Goal: Transaction & Acquisition: Purchase product/service

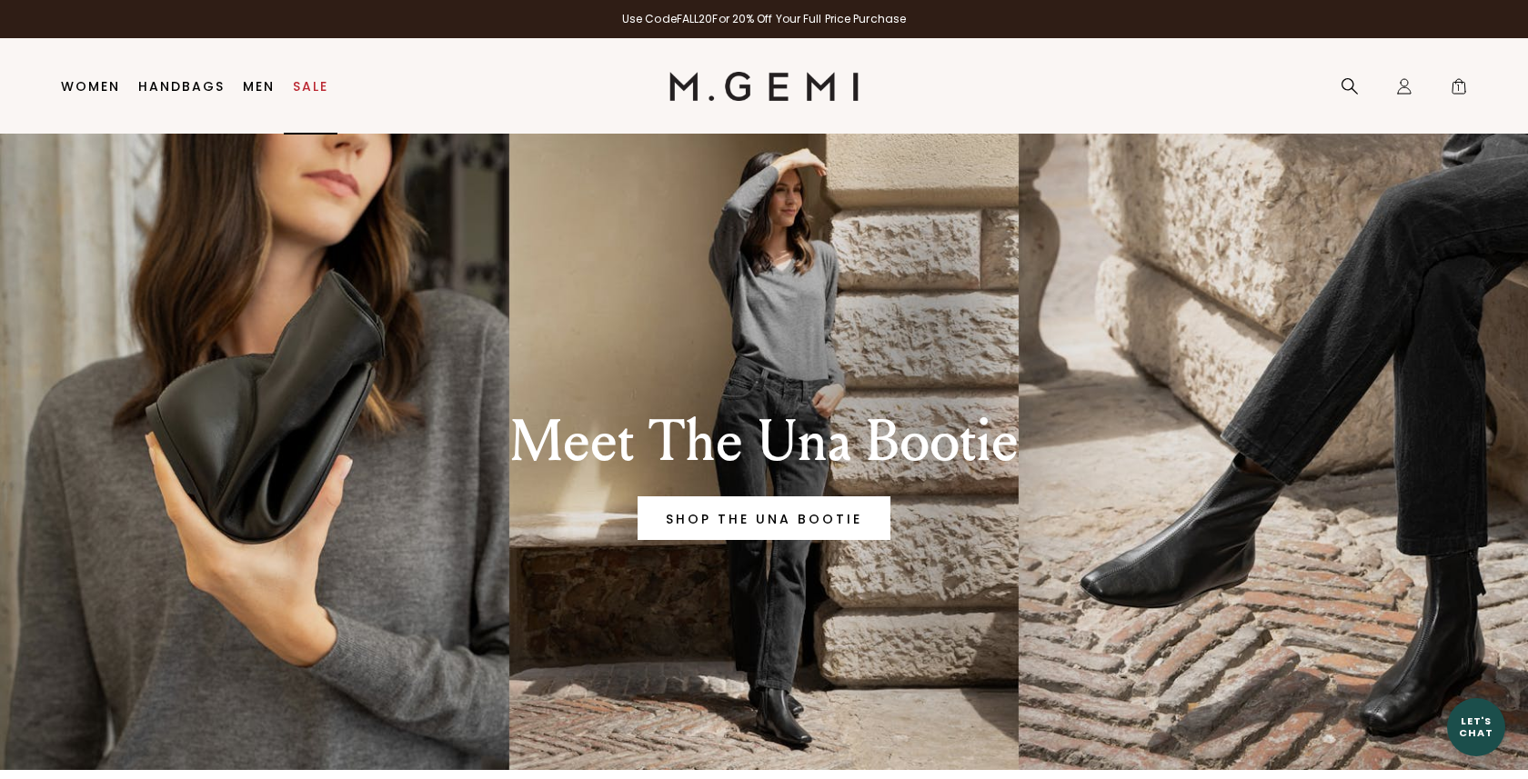
click at [311, 84] on link "Sale" at bounding box center [310, 86] width 35 height 15
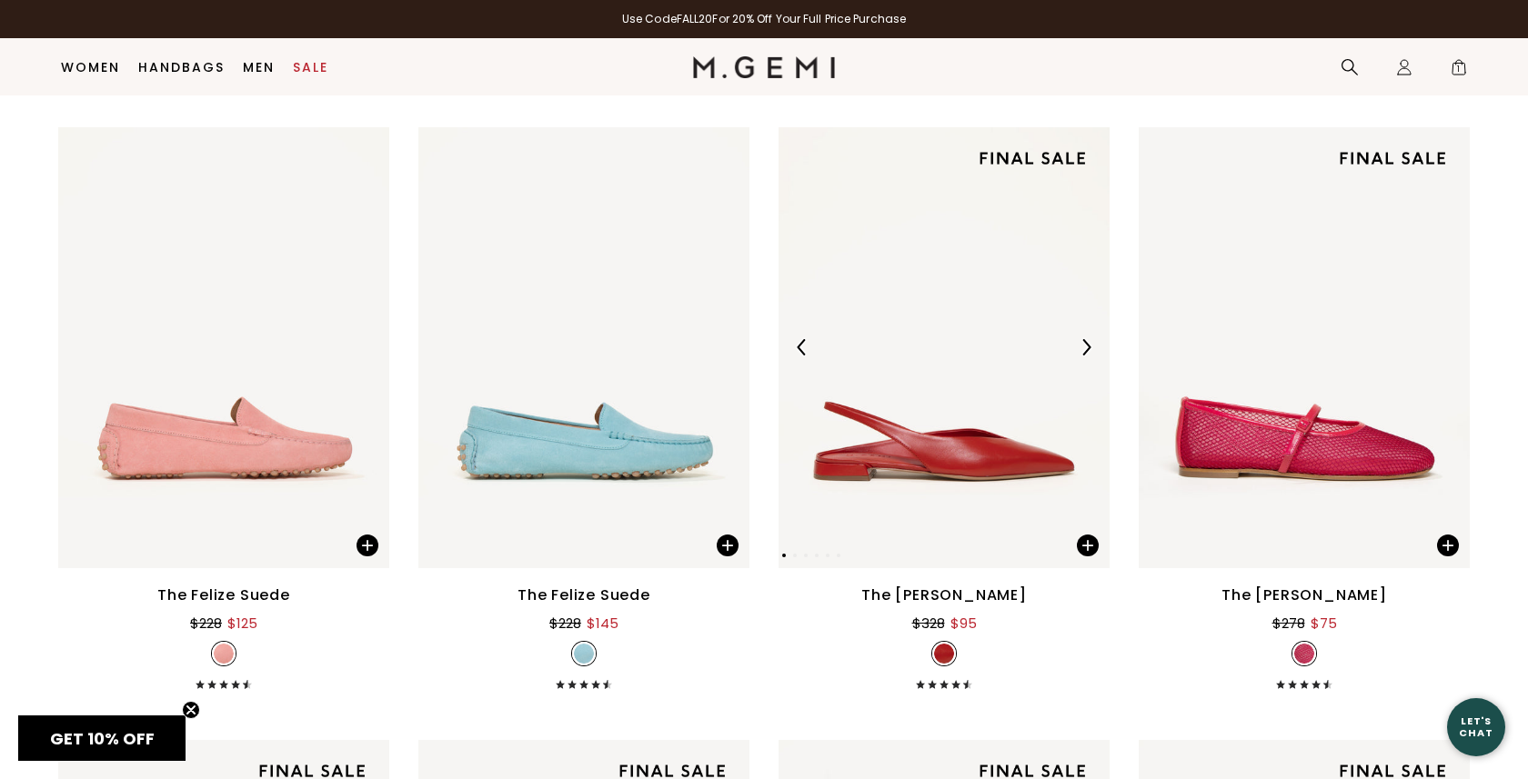
scroll to position [8780, 0]
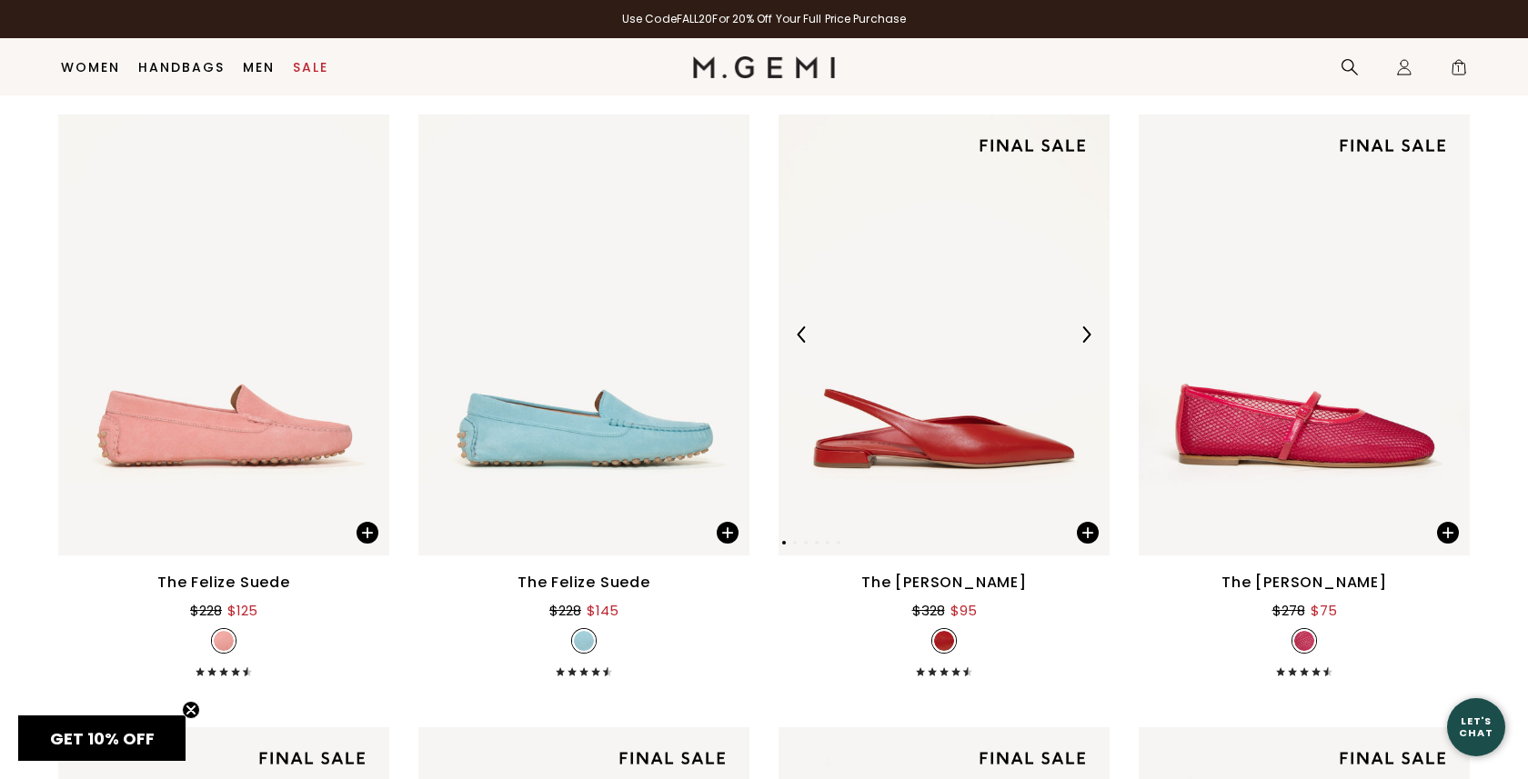
click at [1086, 338] on img at bounding box center [1086, 334] width 16 height 16
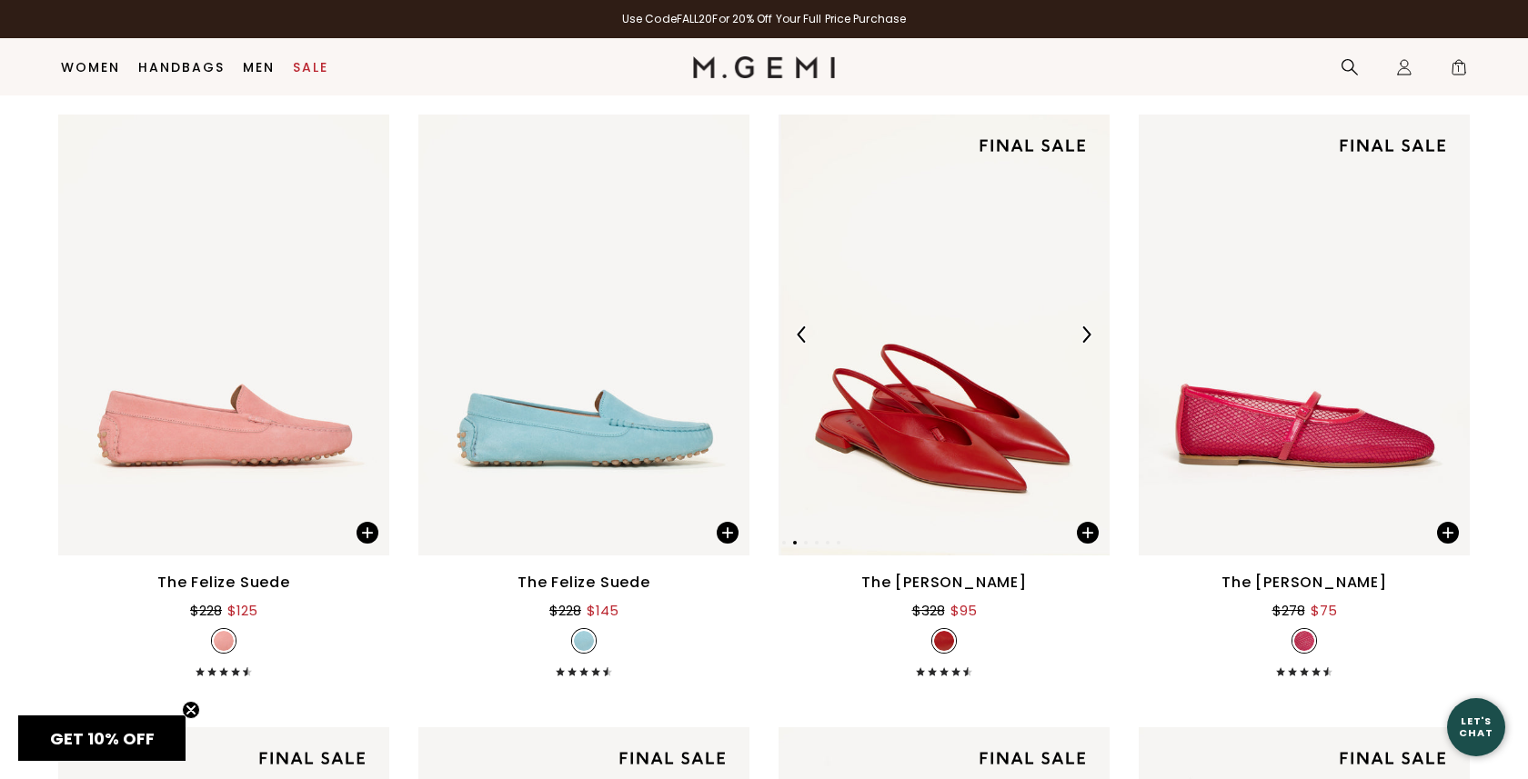
click at [1086, 338] on img at bounding box center [1086, 334] width 16 height 16
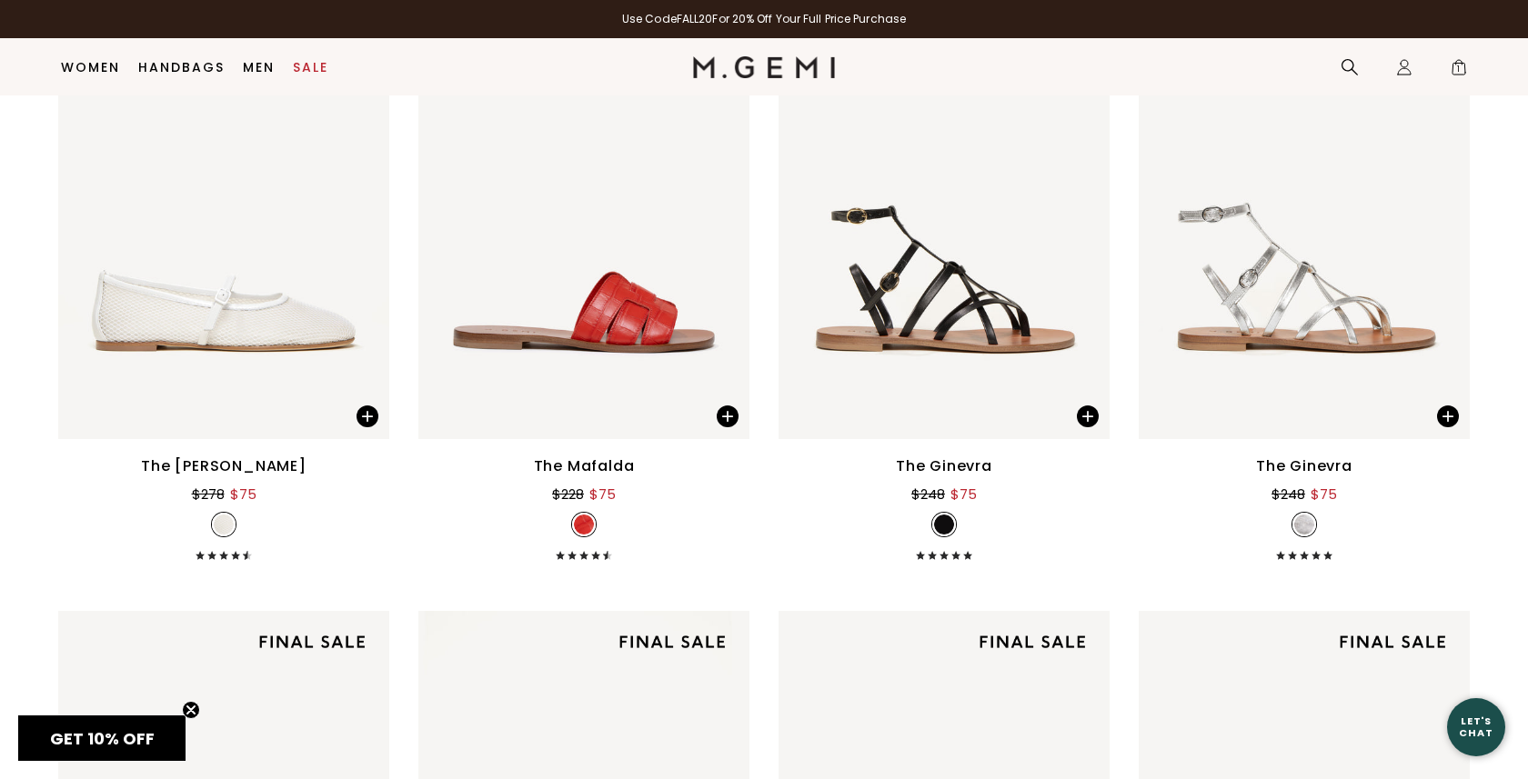
scroll to position [9479, 0]
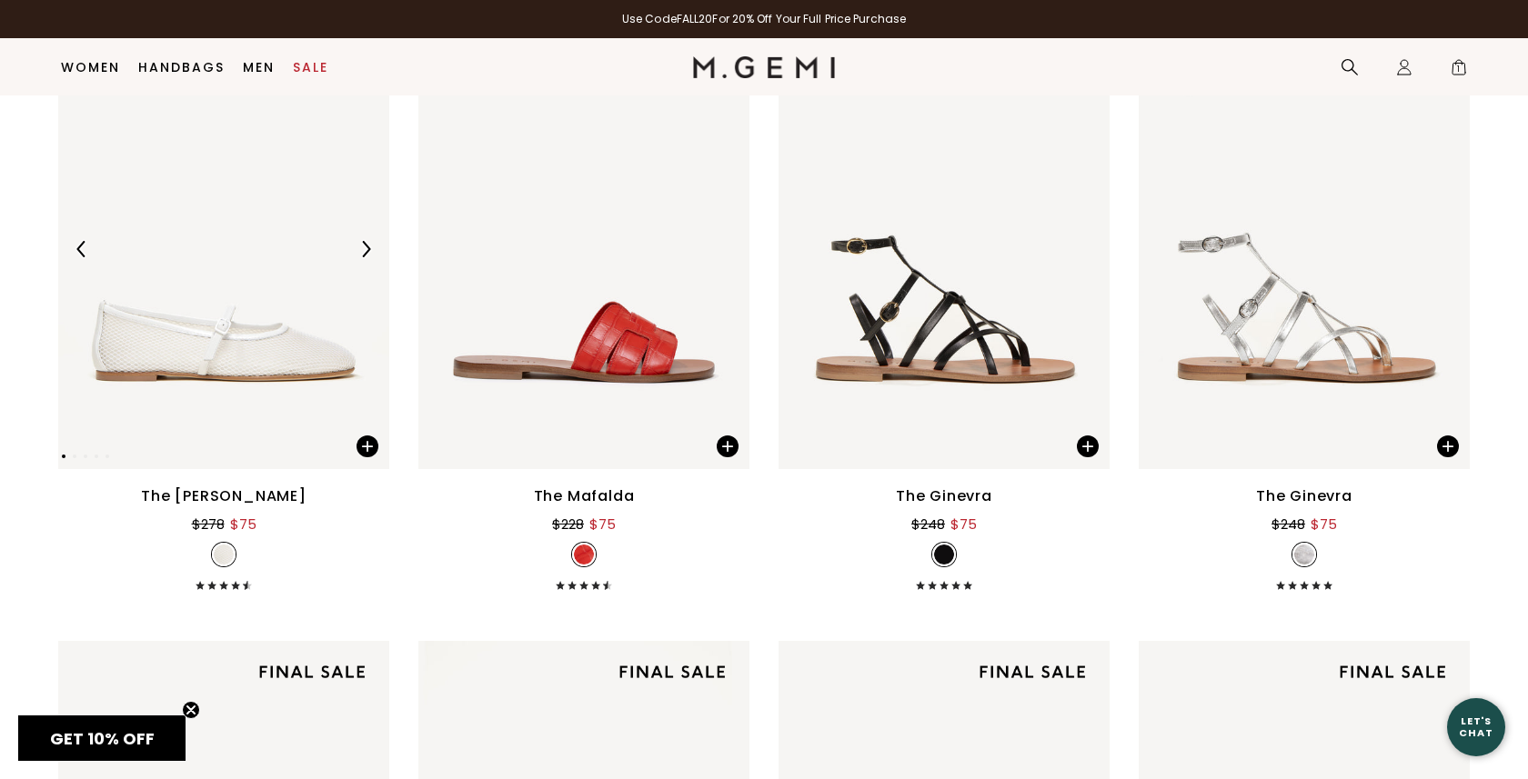
click at [367, 244] on img at bounding box center [365, 249] width 16 height 16
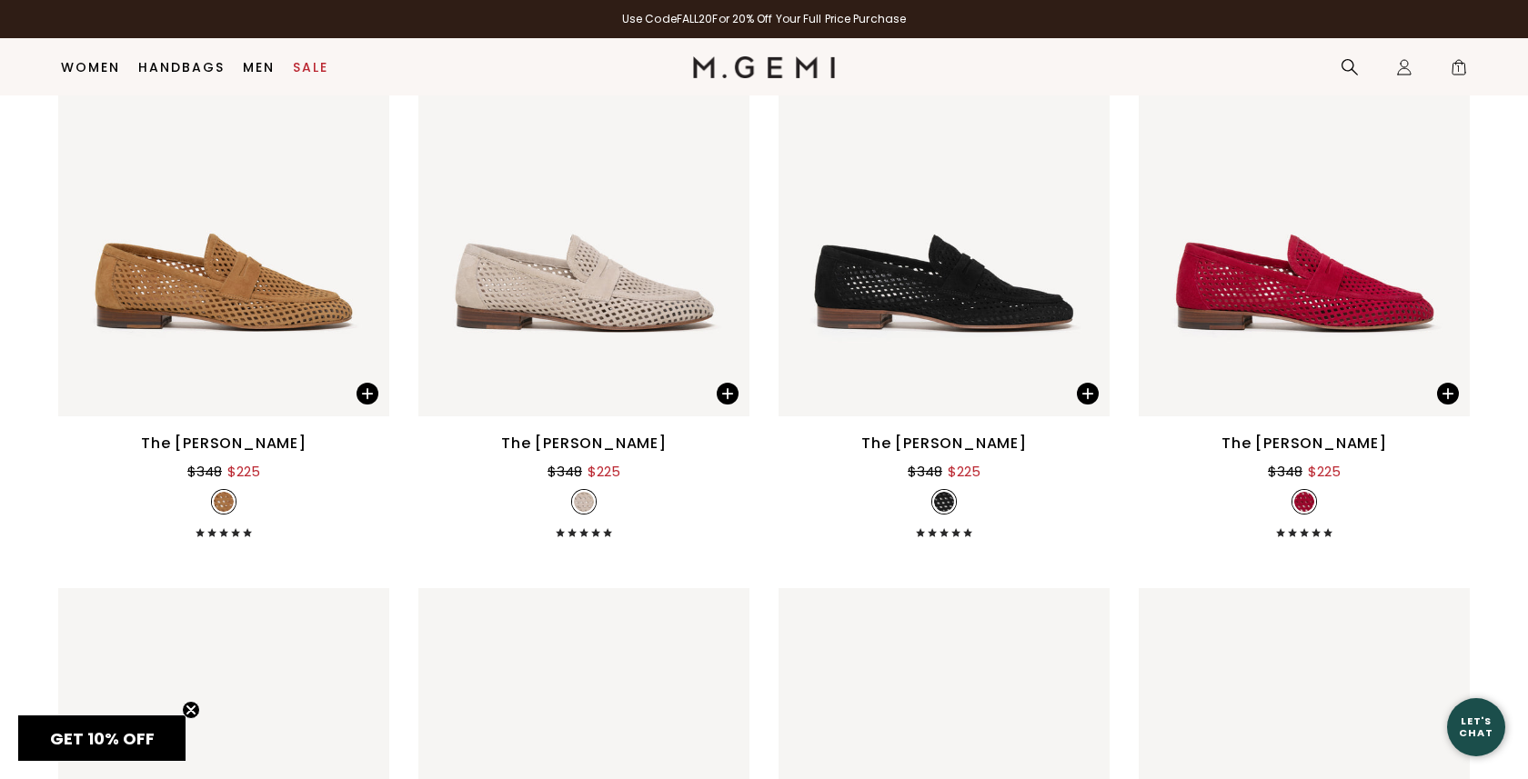
scroll to position [4622, 0]
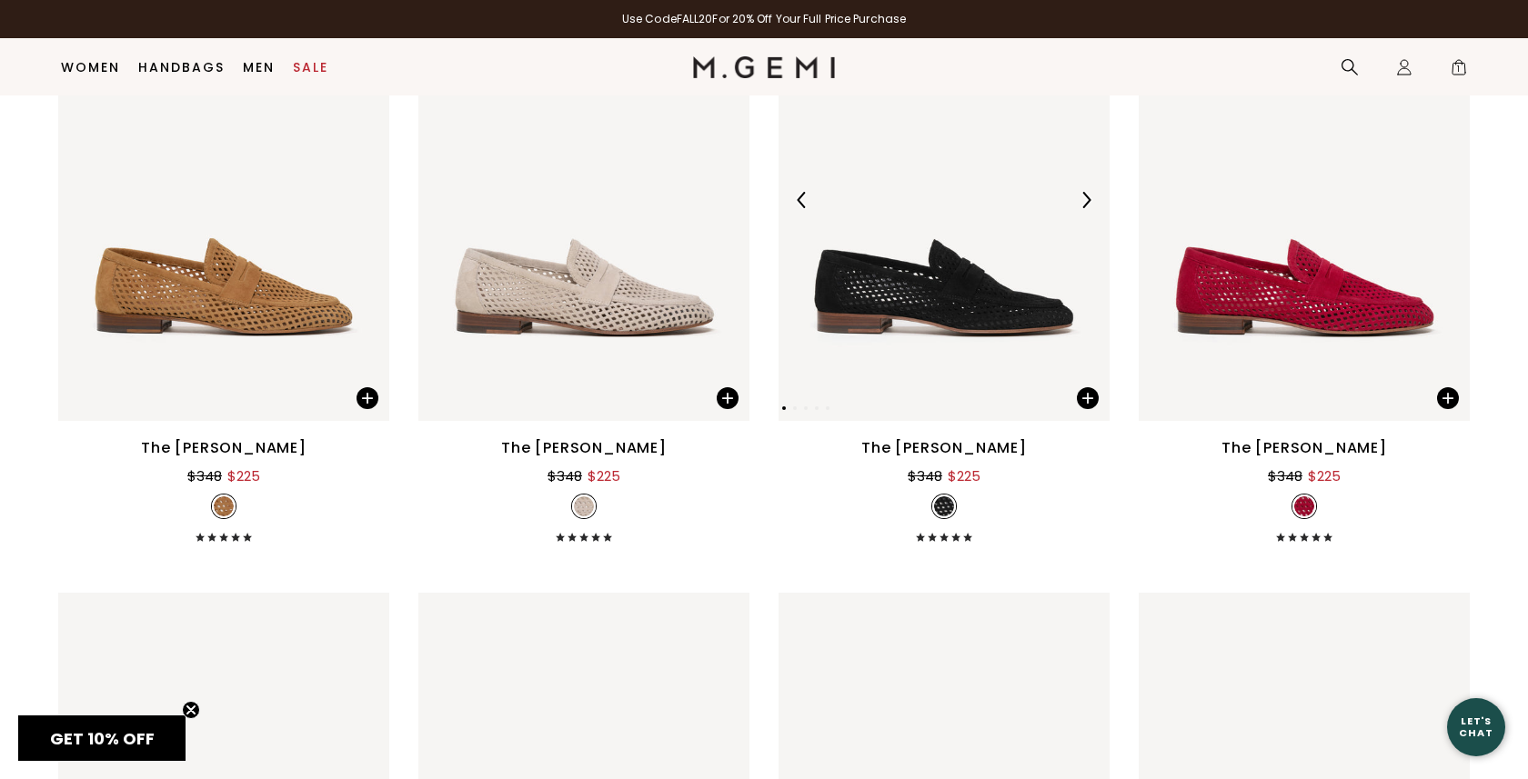
click at [1082, 199] on img at bounding box center [1086, 200] width 16 height 16
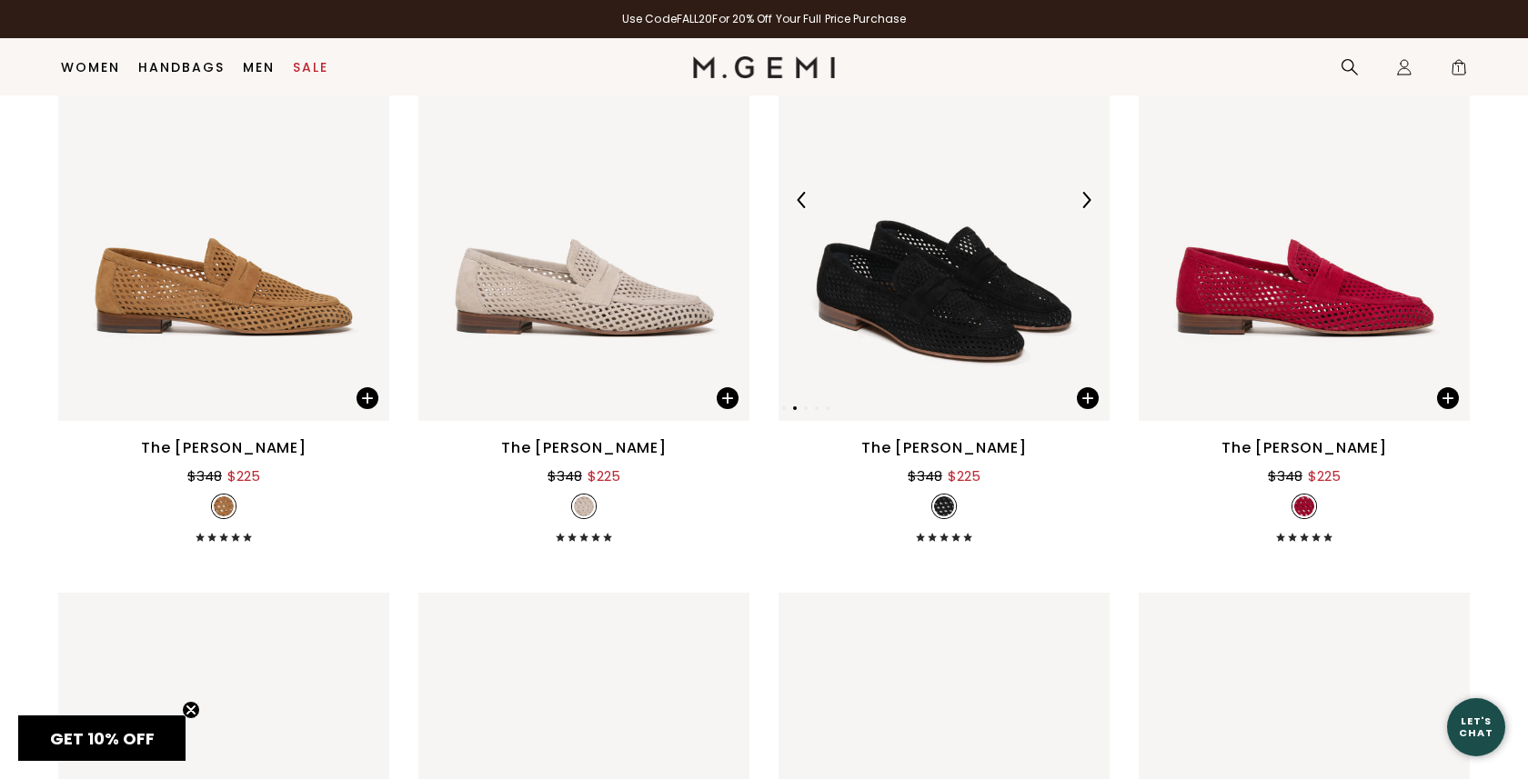
click at [1082, 199] on img at bounding box center [1086, 200] width 16 height 16
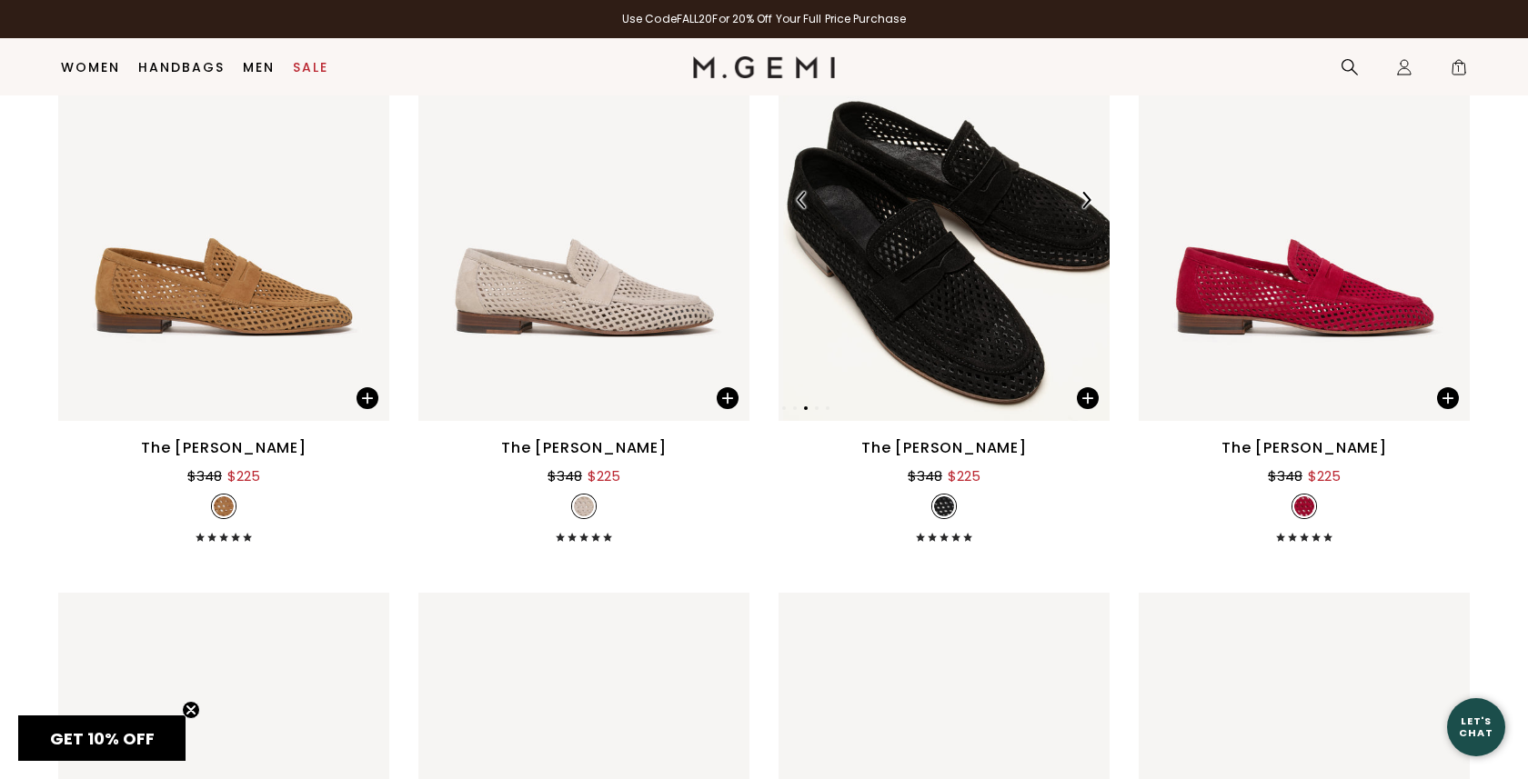
click at [1082, 199] on img at bounding box center [1086, 200] width 16 height 16
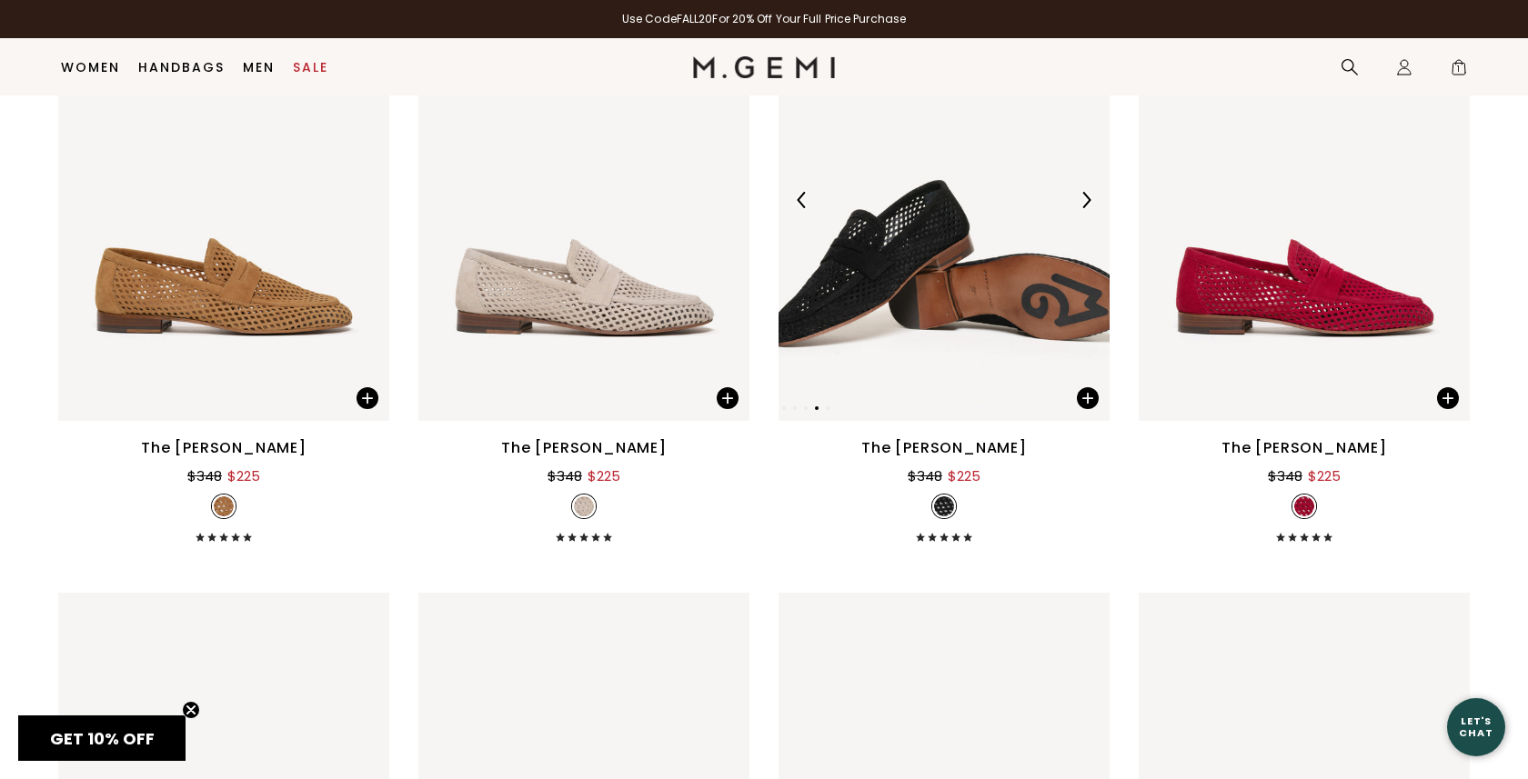
click at [1082, 199] on img at bounding box center [1086, 200] width 16 height 16
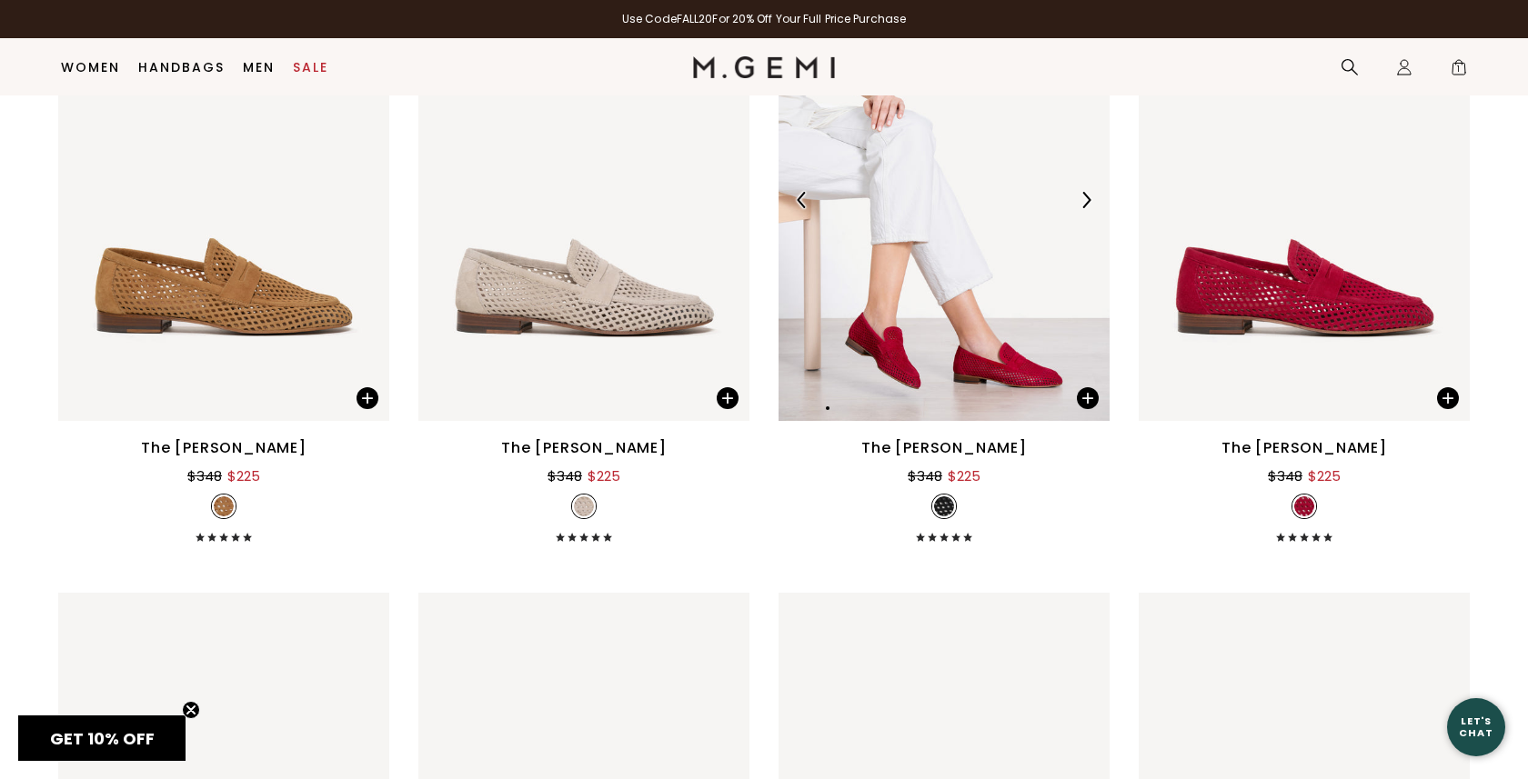
click at [1082, 199] on img at bounding box center [1086, 200] width 16 height 16
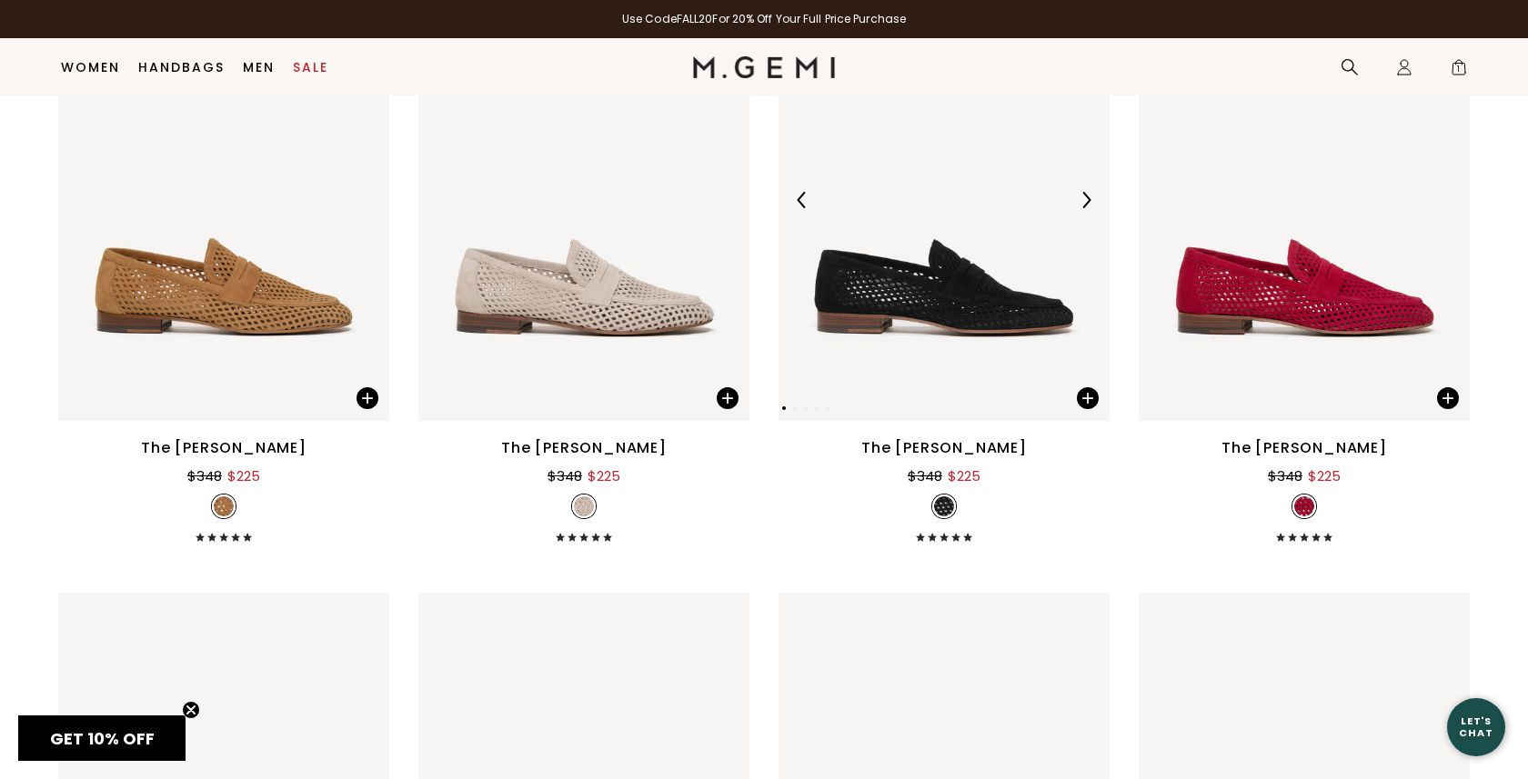
click at [1082, 199] on img at bounding box center [1086, 200] width 16 height 16
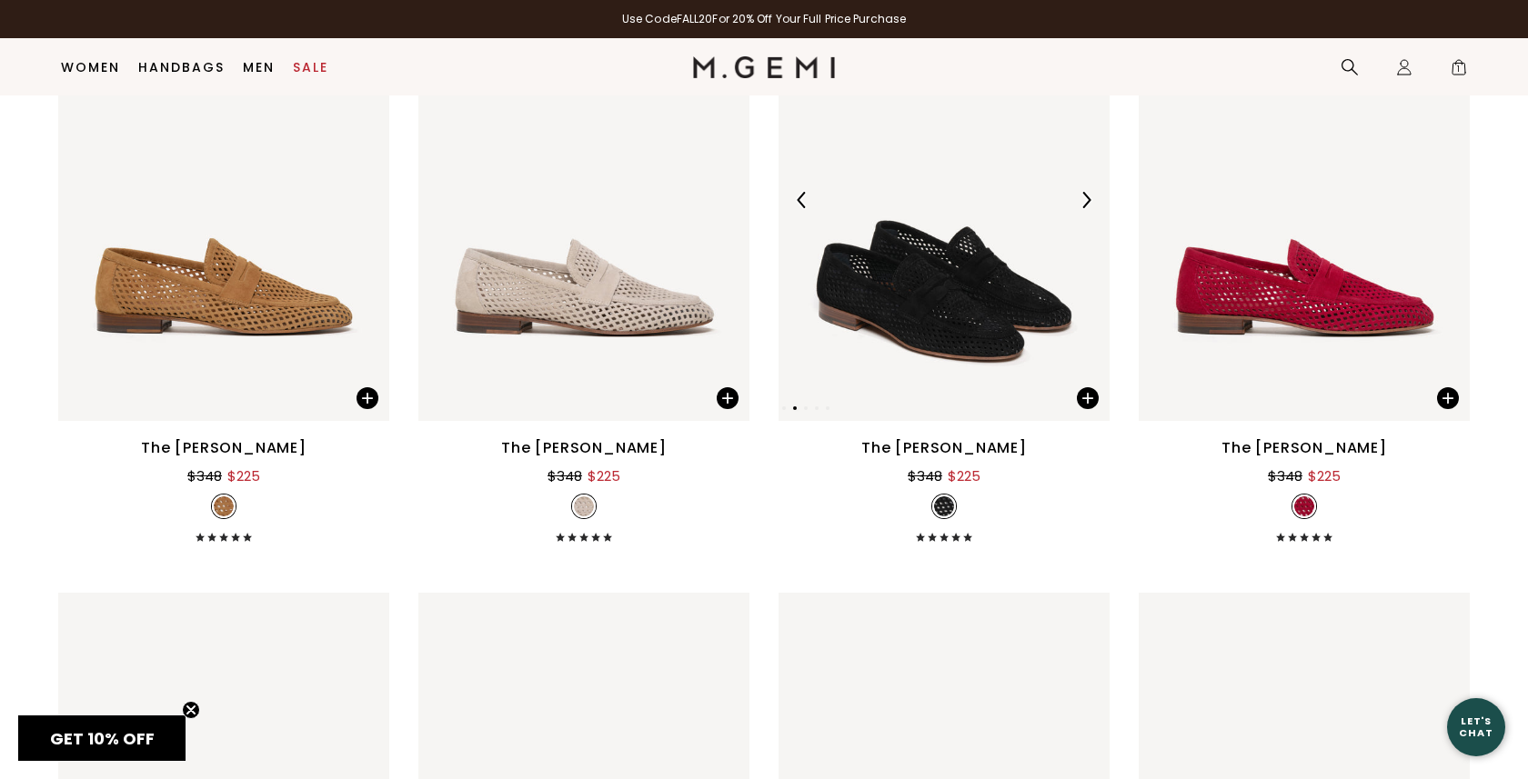
click at [1082, 199] on img at bounding box center [1086, 200] width 16 height 16
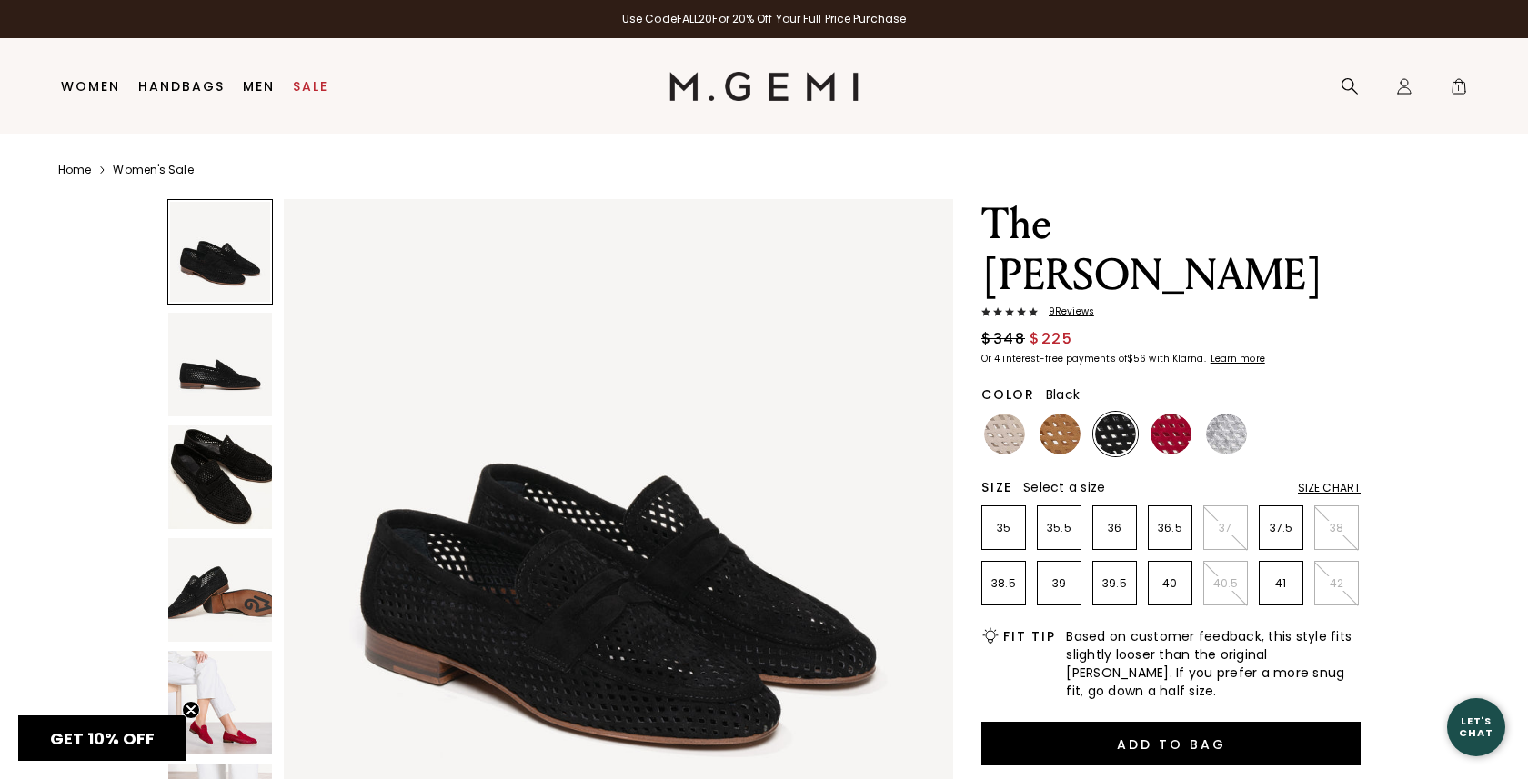
click at [234, 703] on img at bounding box center [220, 703] width 104 height 104
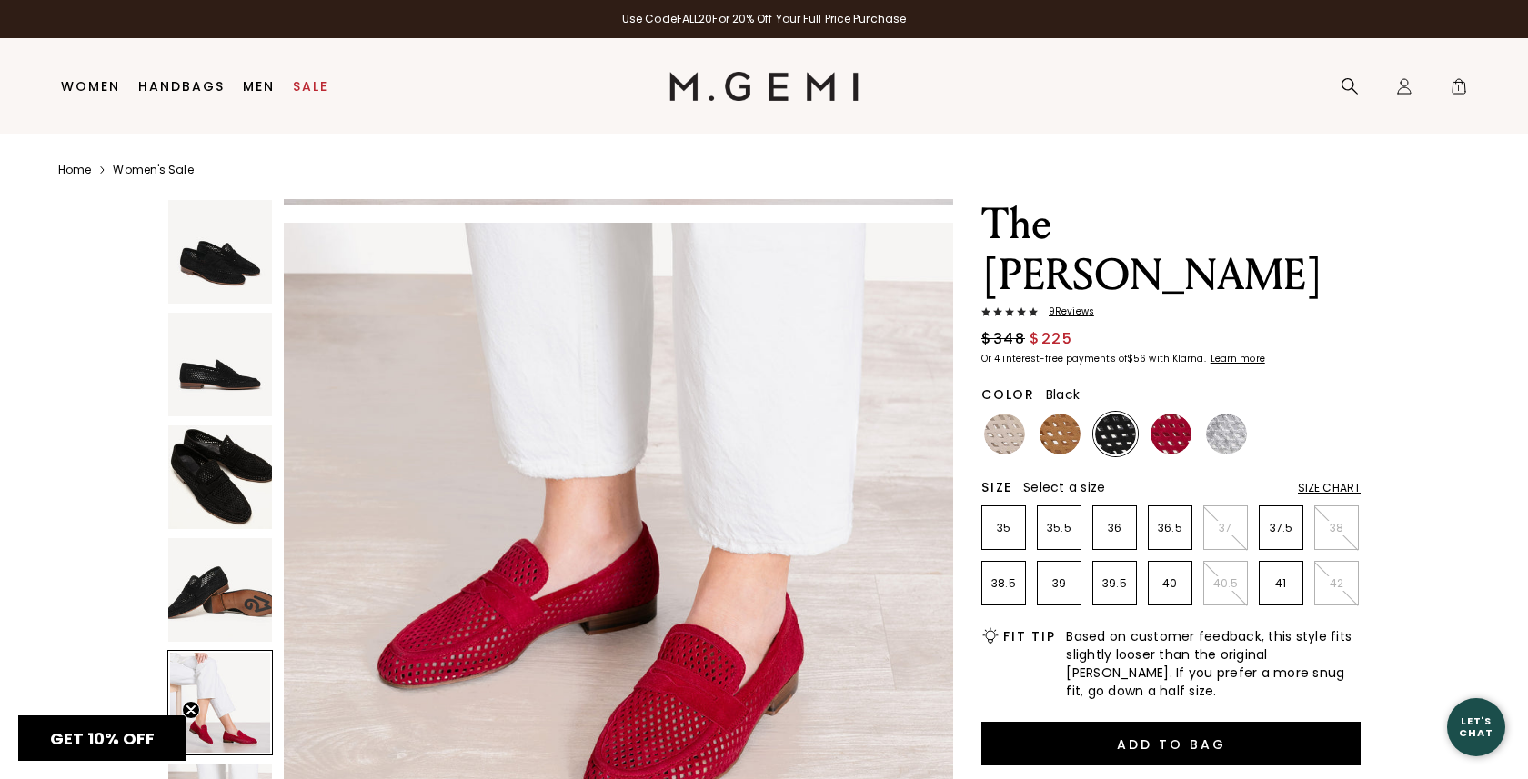
scroll to position [3456, 0]
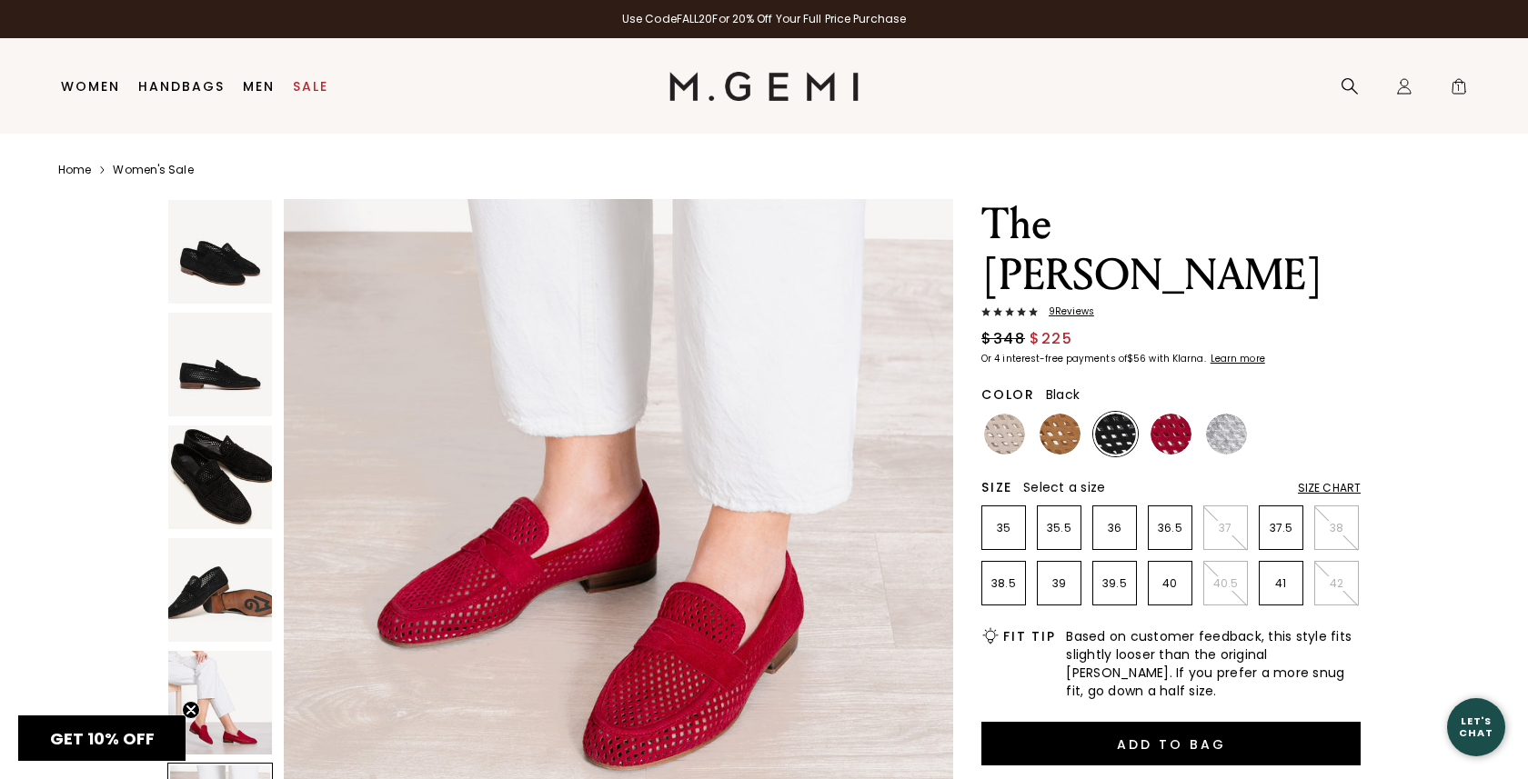
click at [1122, 432] on img at bounding box center [1115, 434] width 41 height 41
click at [1065, 430] on img at bounding box center [1059, 434] width 41 height 41
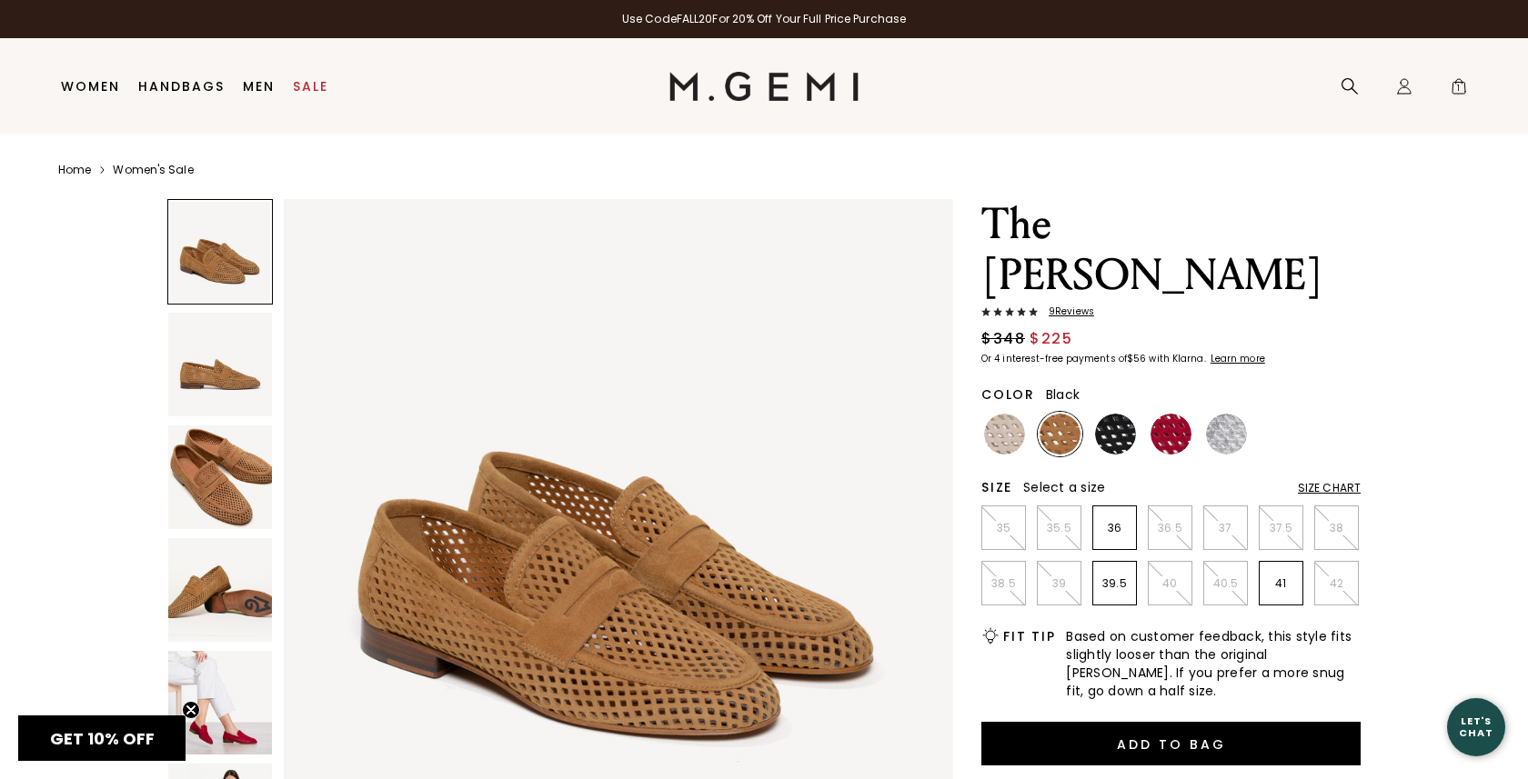
click at [1096, 440] on img at bounding box center [1115, 434] width 41 height 41
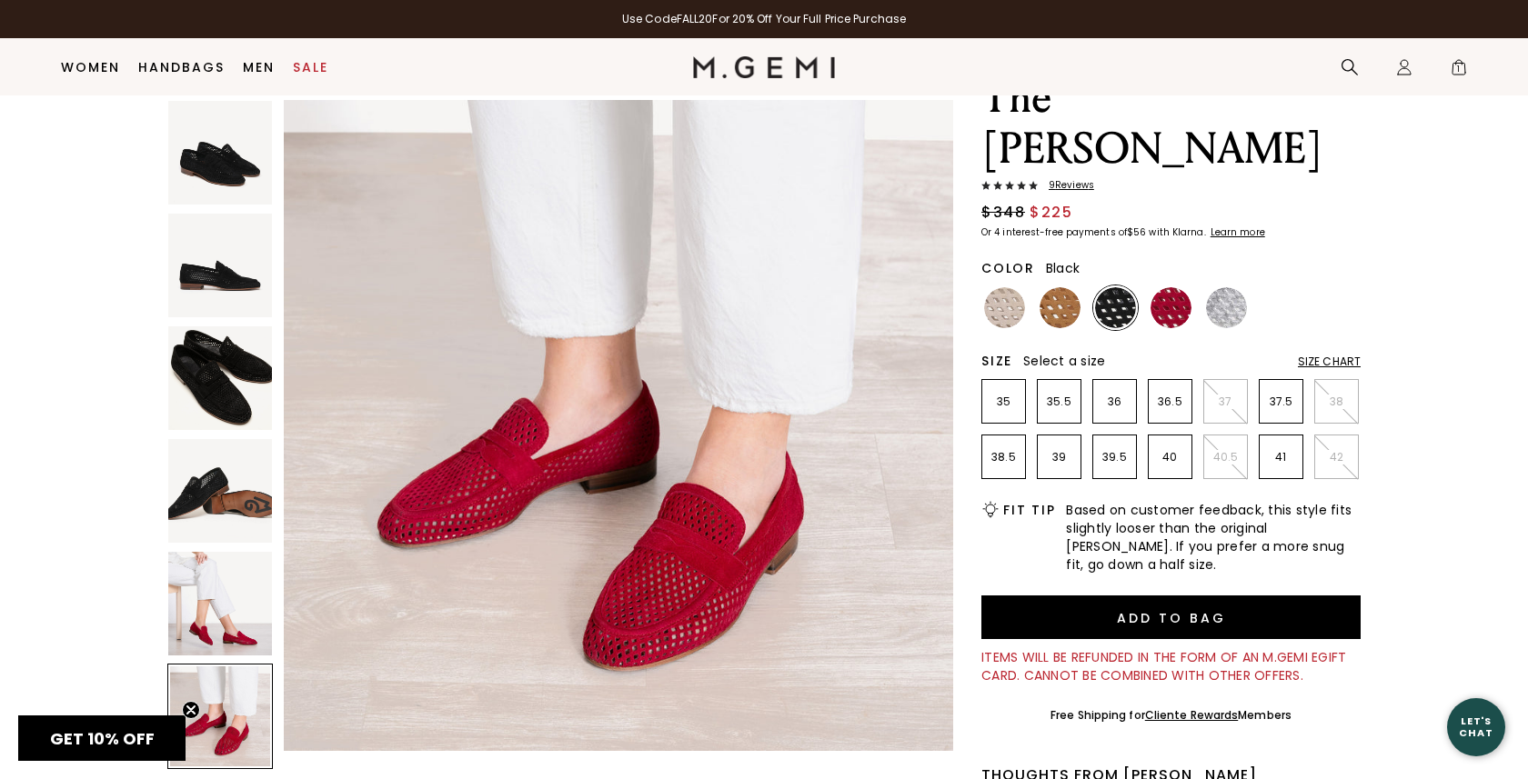
scroll to position [73, 0]
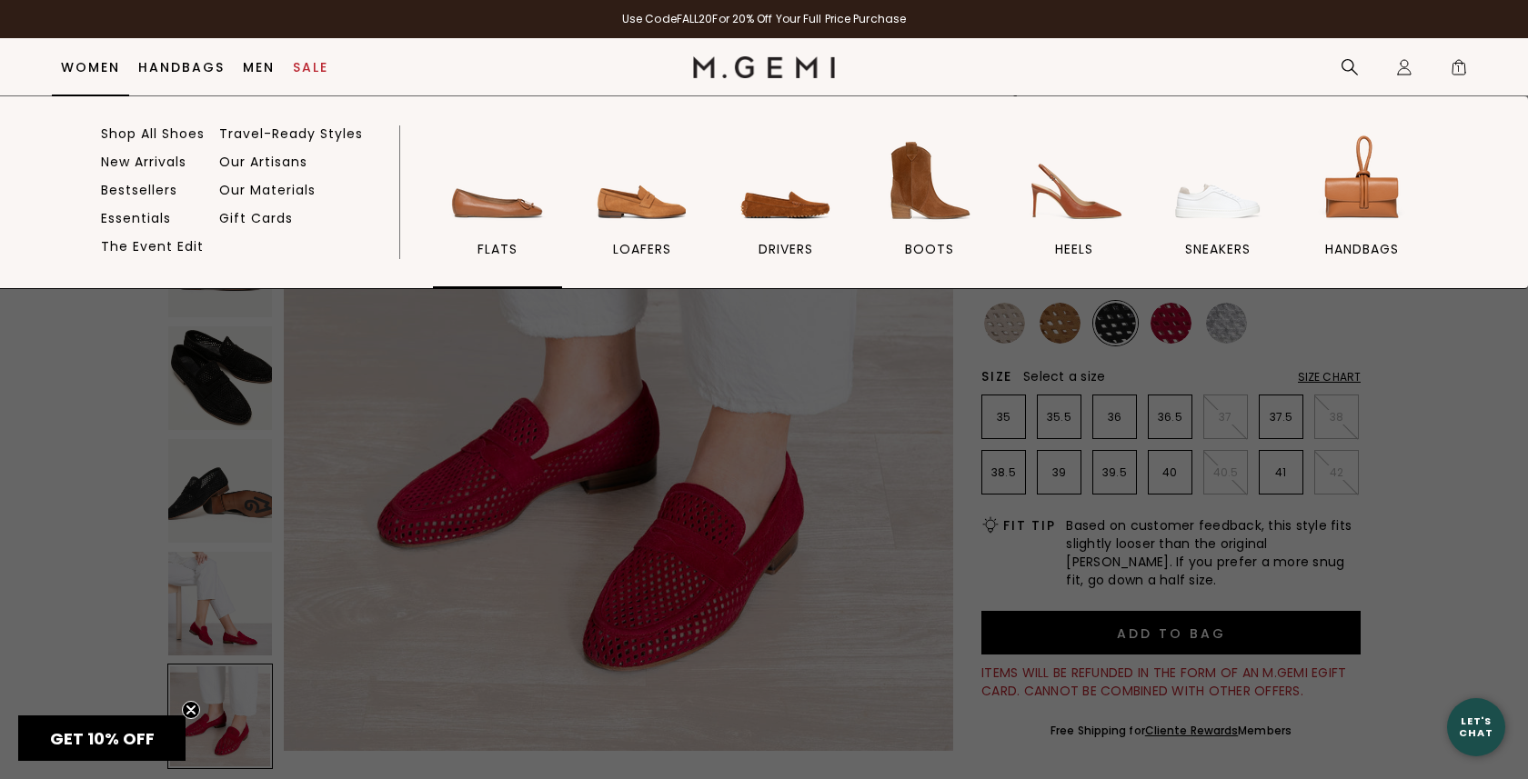
click at [526, 207] on img at bounding box center [498, 181] width 102 height 102
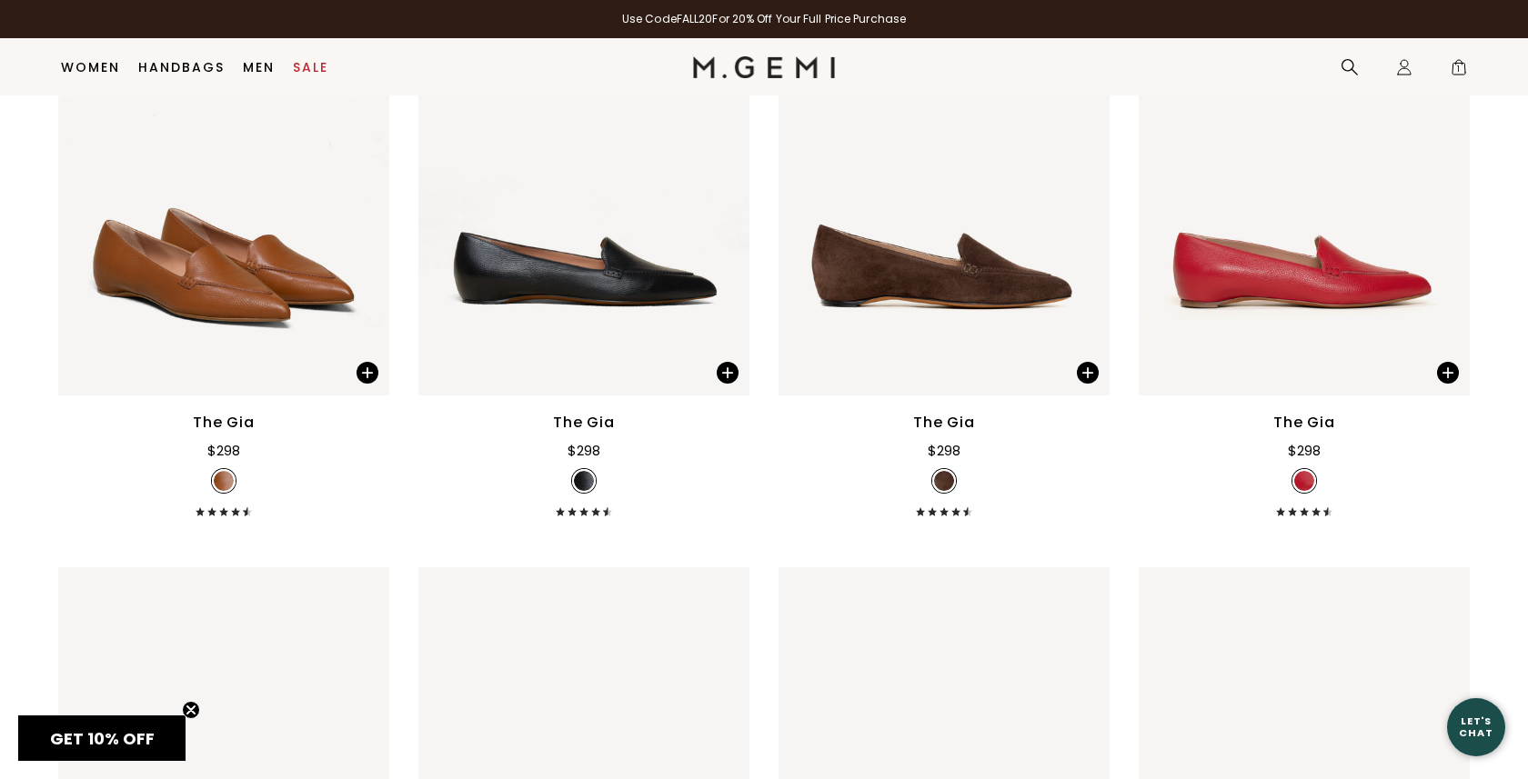
scroll to position [1619, 0]
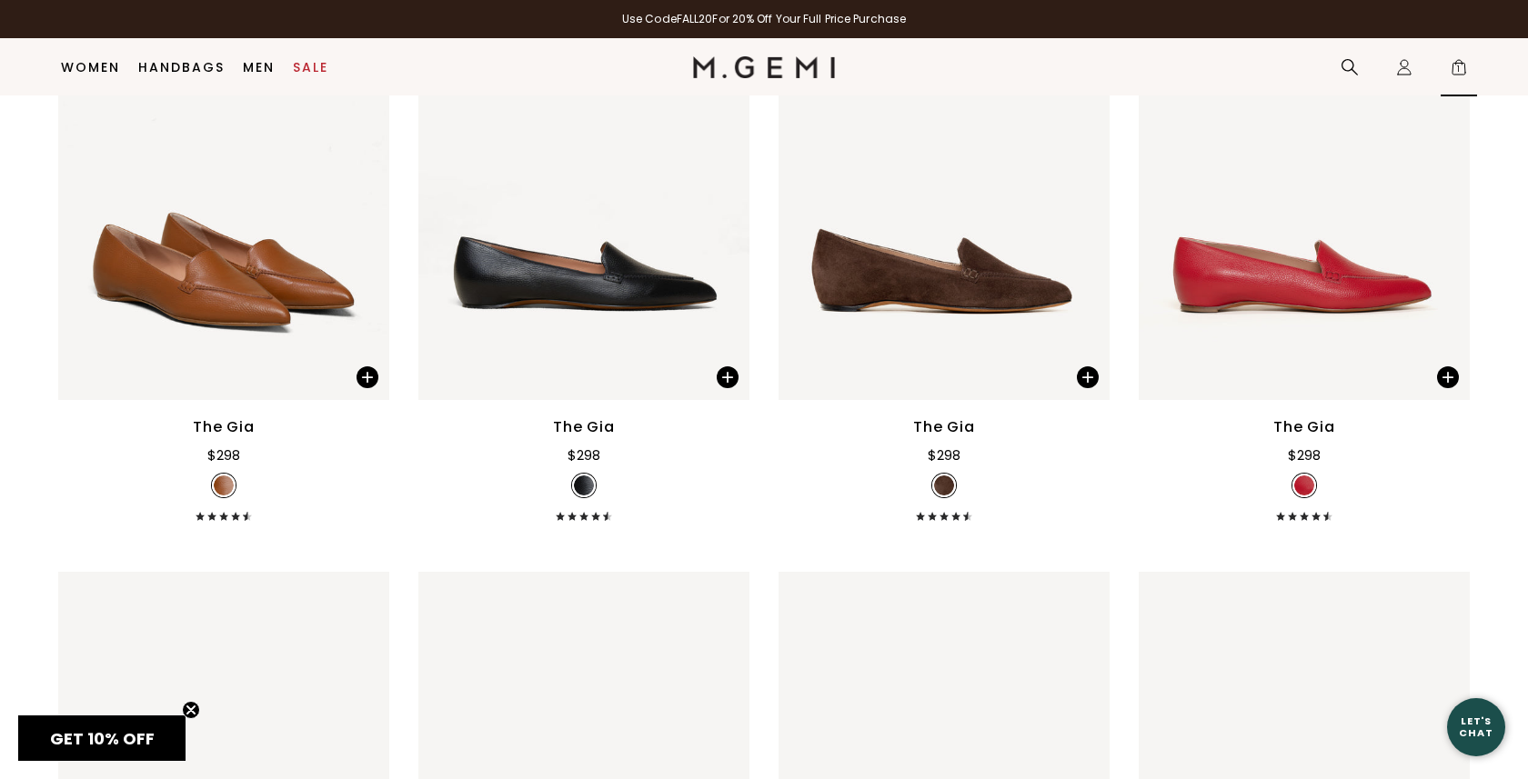
click at [1456, 67] on span "1" at bounding box center [1459, 71] width 18 height 18
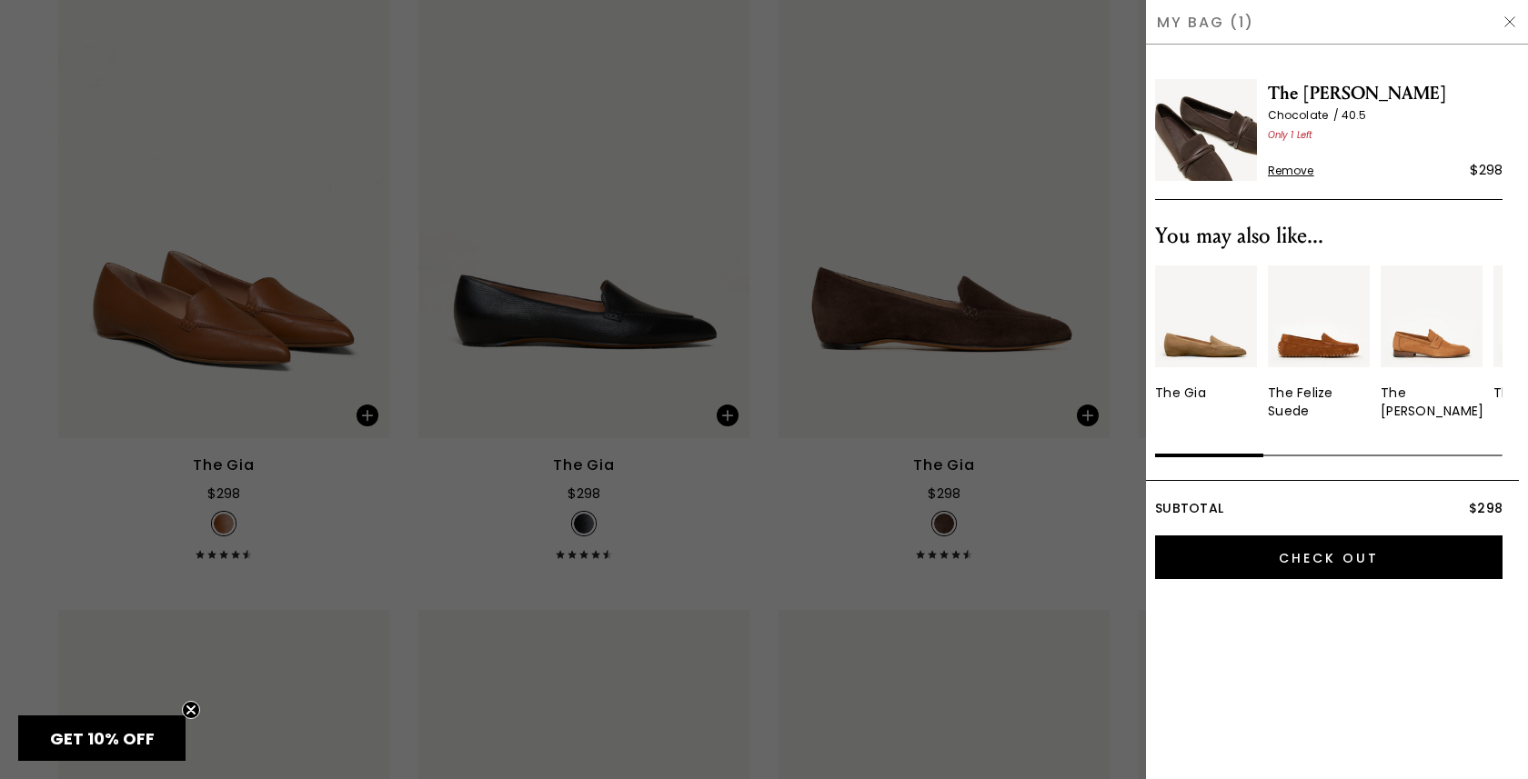
scroll to position [0, 0]
click at [970, 182] on div at bounding box center [764, 389] width 1528 height 779
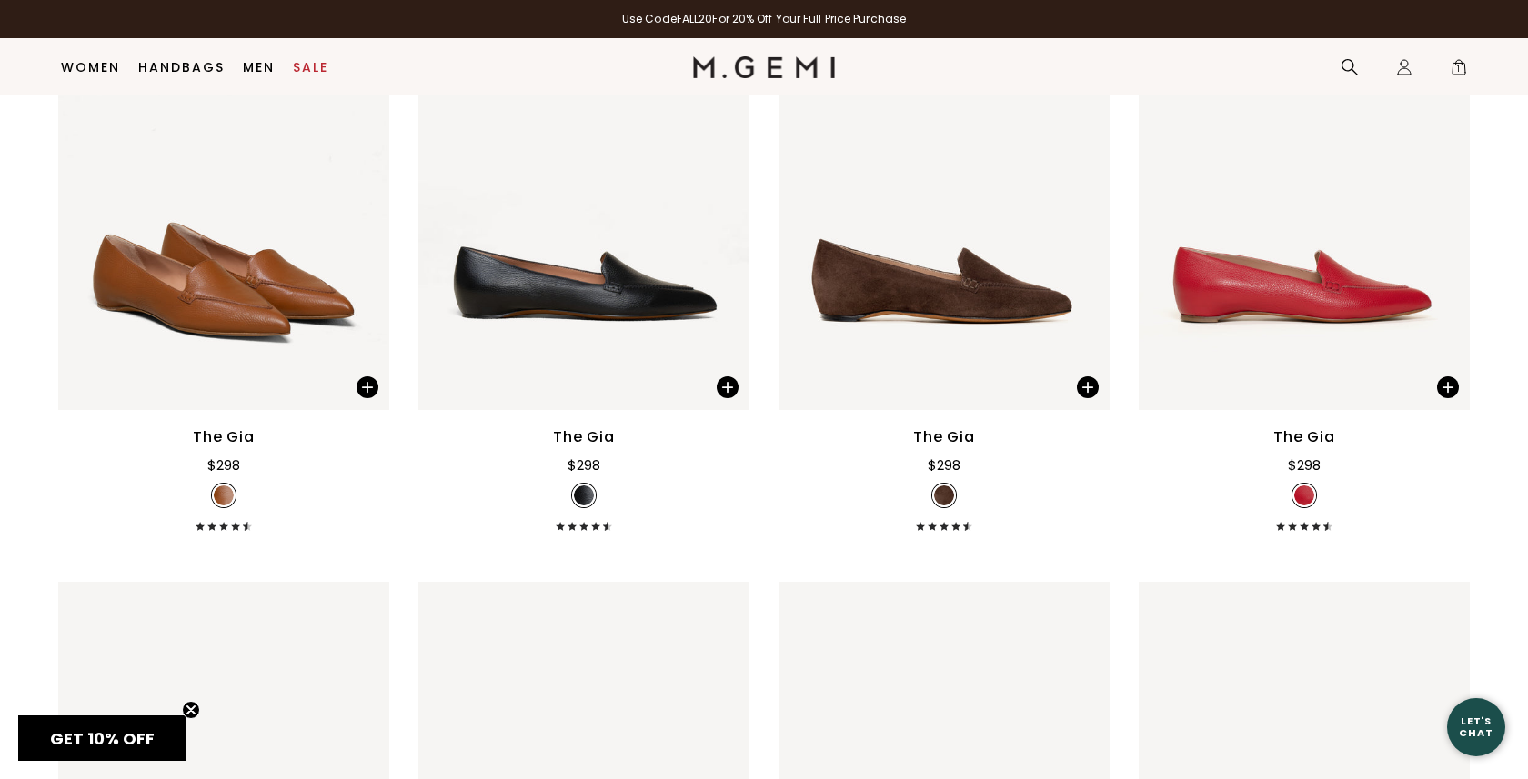
scroll to position [1581, 0]
